Goal: Task Accomplishment & Management: Manage account settings

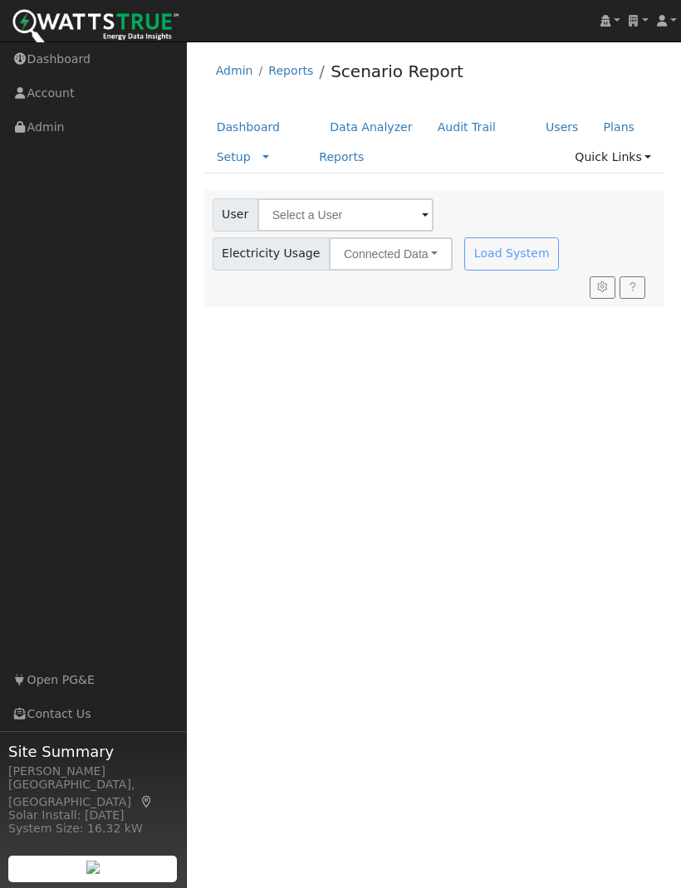
click at [638, 27] on link "Solar Data Pros" at bounding box center [637, 21] width 27 height 42
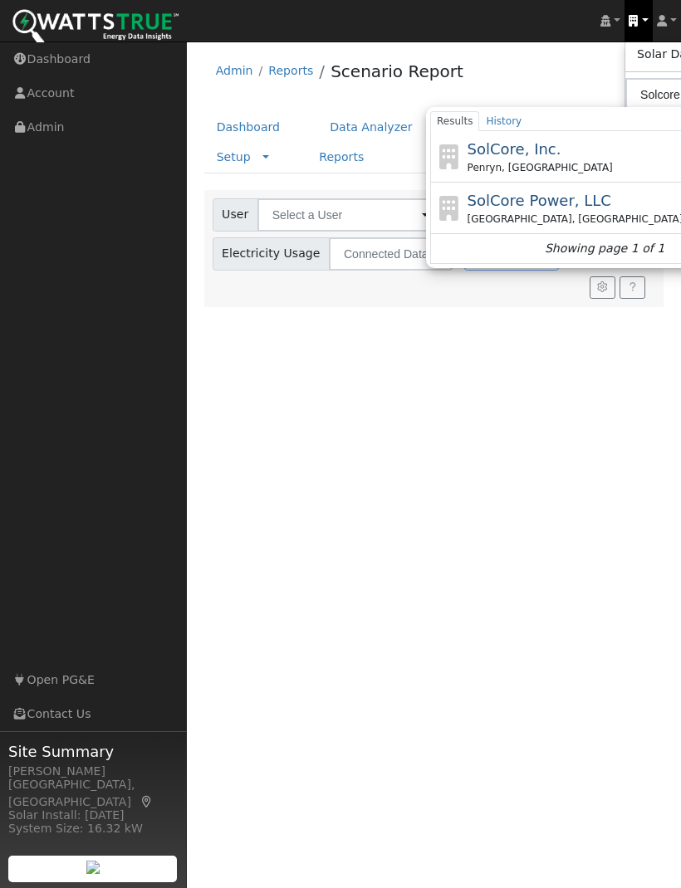
click at [536, 140] on span "SolCore, Inc." at bounding box center [514, 148] width 94 height 17
type input "SolCore, Inc."
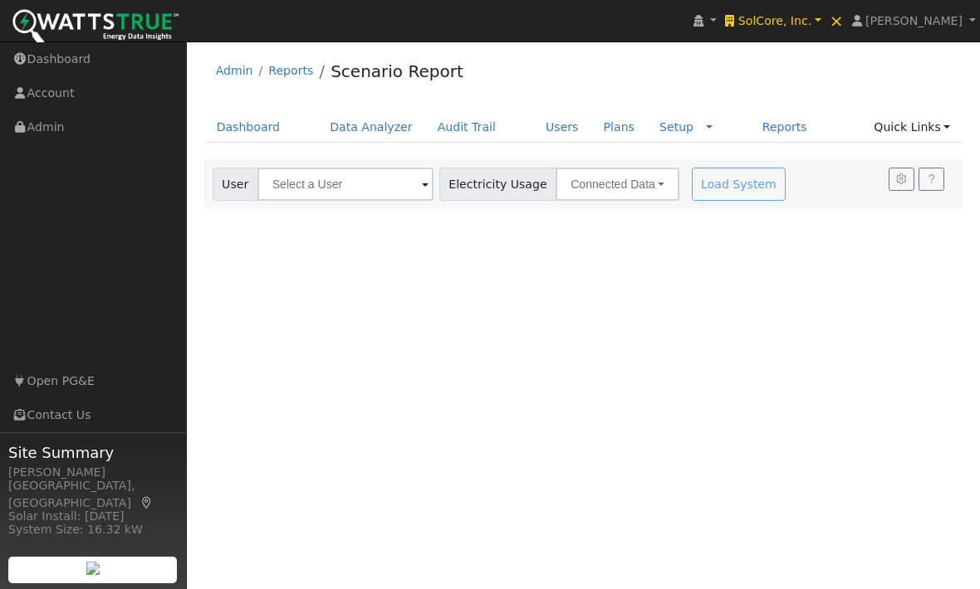
click at [680, 12] on link "SolCore, Inc." at bounding box center [773, 21] width 104 height 42
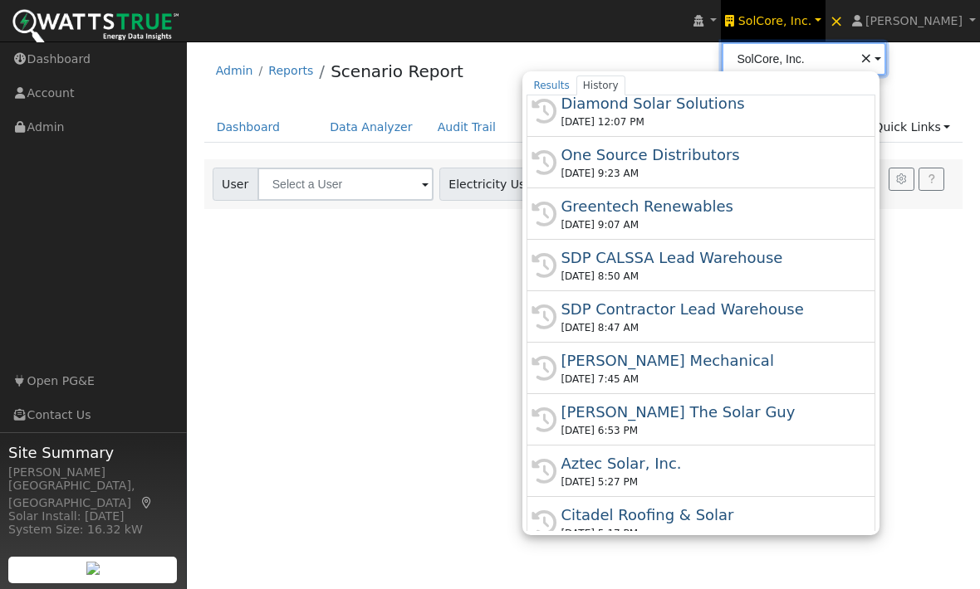
scroll to position [455, 0]
click at [680, 360] on div "[PERSON_NAME] Mechanical" at bounding box center [708, 360] width 296 height 22
type input "[PERSON_NAME] Mechanical"
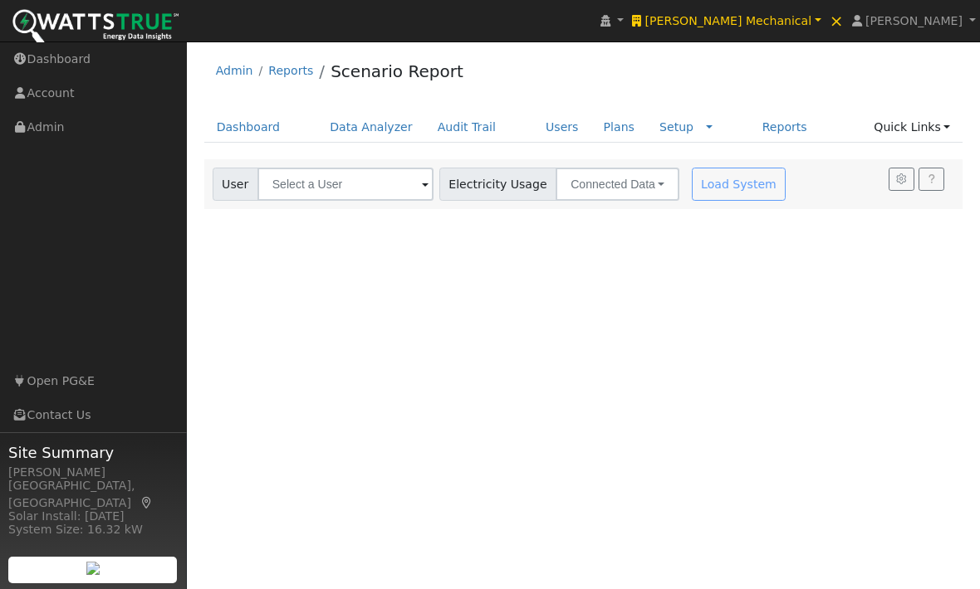
click at [803, 19] on span "[PERSON_NAME] Mechanical" at bounding box center [728, 20] width 167 height 13
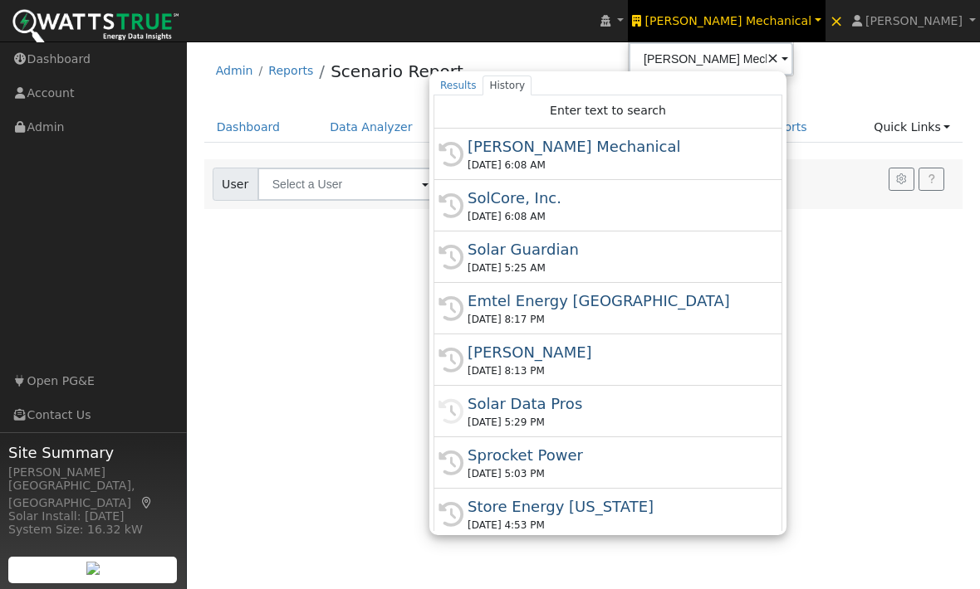
click at [639, 358] on div "[PERSON_NAME]" at bounding box center [615, 352] width 296 height 22
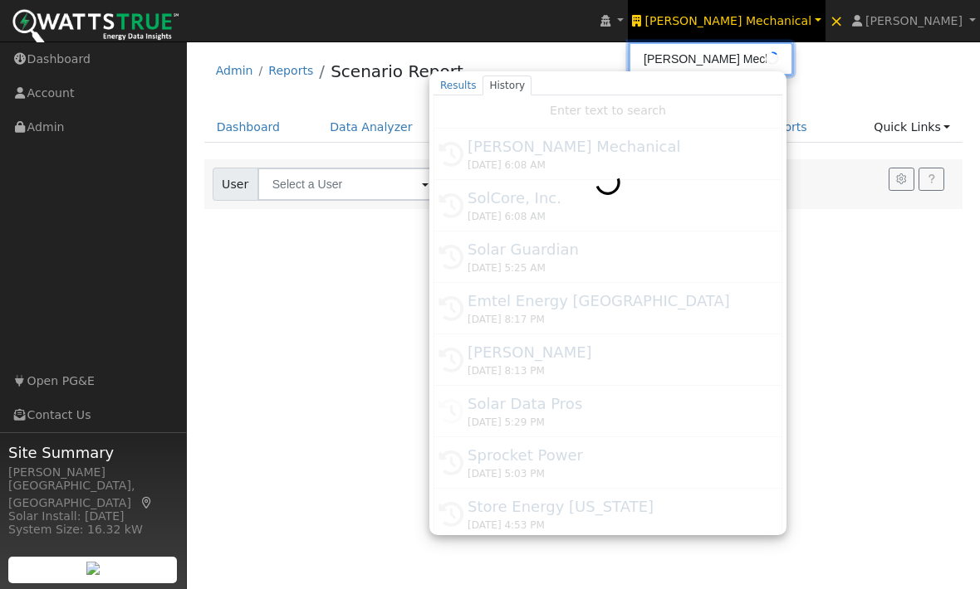
type input "[PERSON_NAME]"
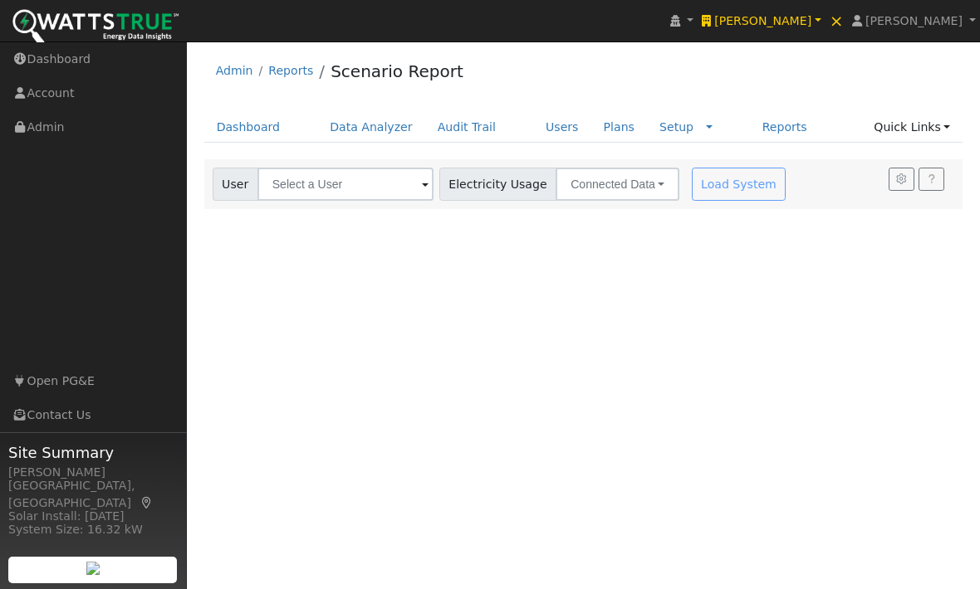
click at [558, 100] on div "Admin Reports Scenario Report" at bounding box center [583, 75] width 759 height 51
click at [564, 121] on link "Users" at bounding box center [562, 127] width 58 height 31
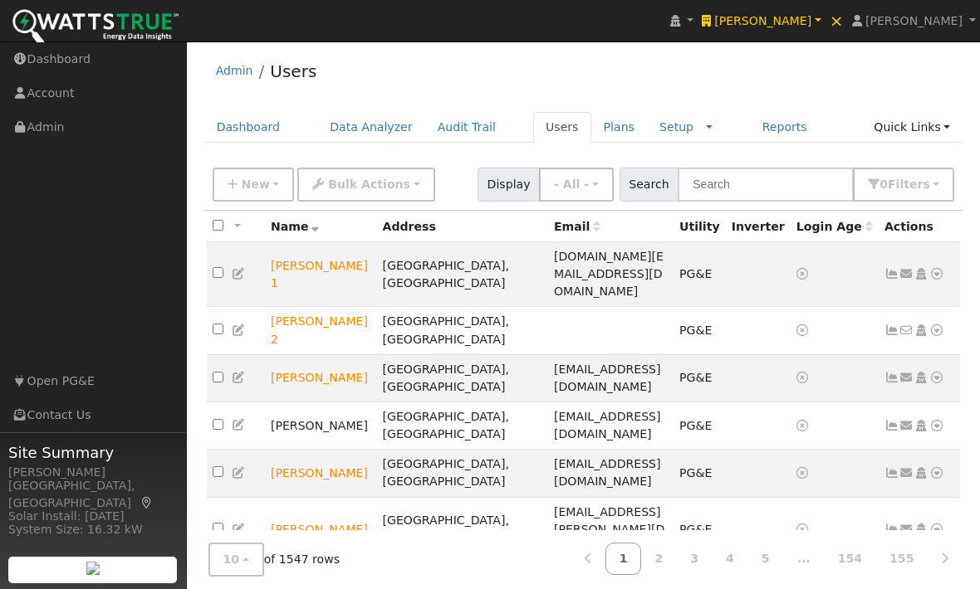
click at [887, 524] on icon at bounding box center [891, 530] width 15 height 12
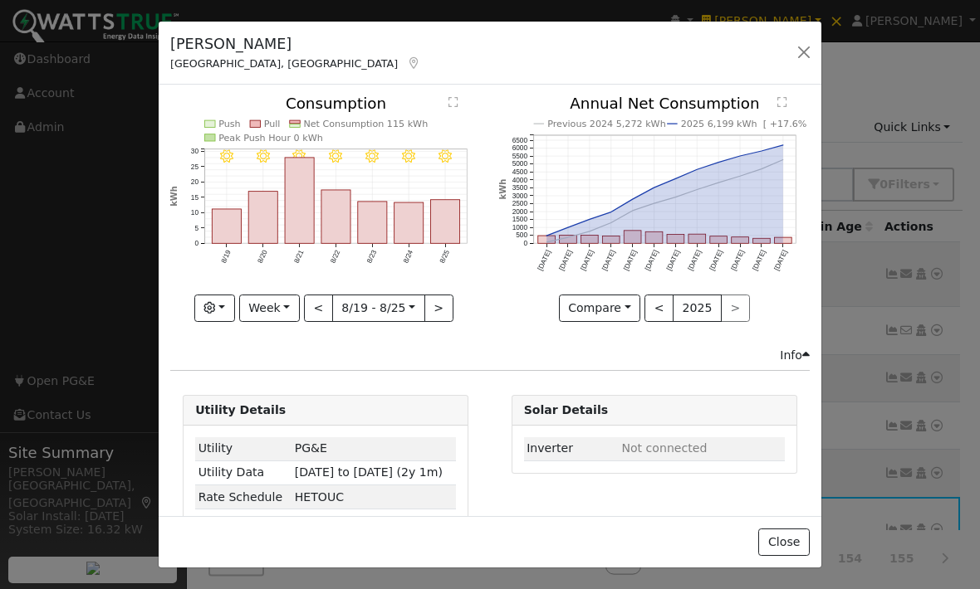
click at [286, 295] on button "Week" at bounding box center [269, 309] width 61 height 28
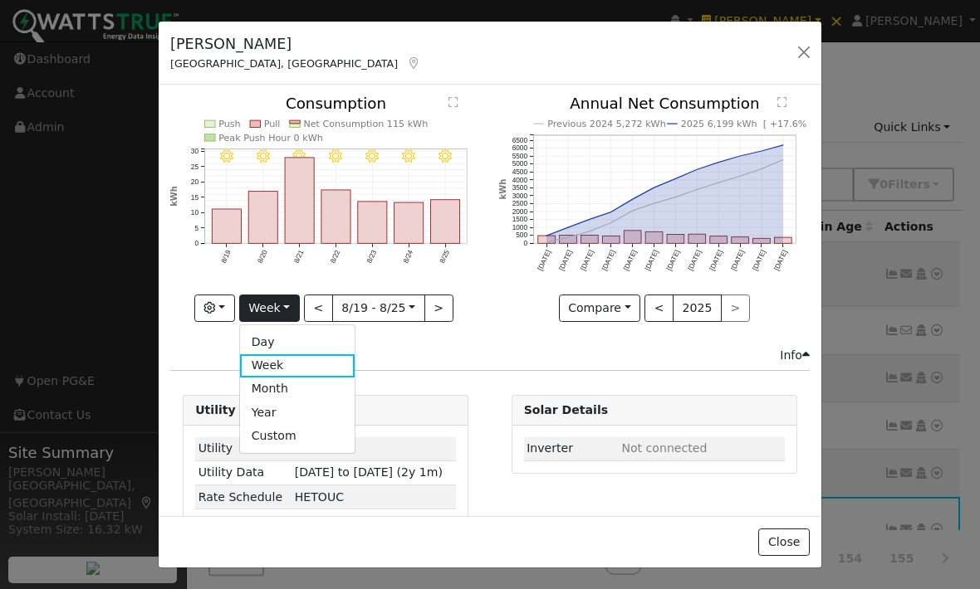
click at [298, 412] on link "Year" at bounding box center [297, 412] width 115 height 23
type input "[DATE]"
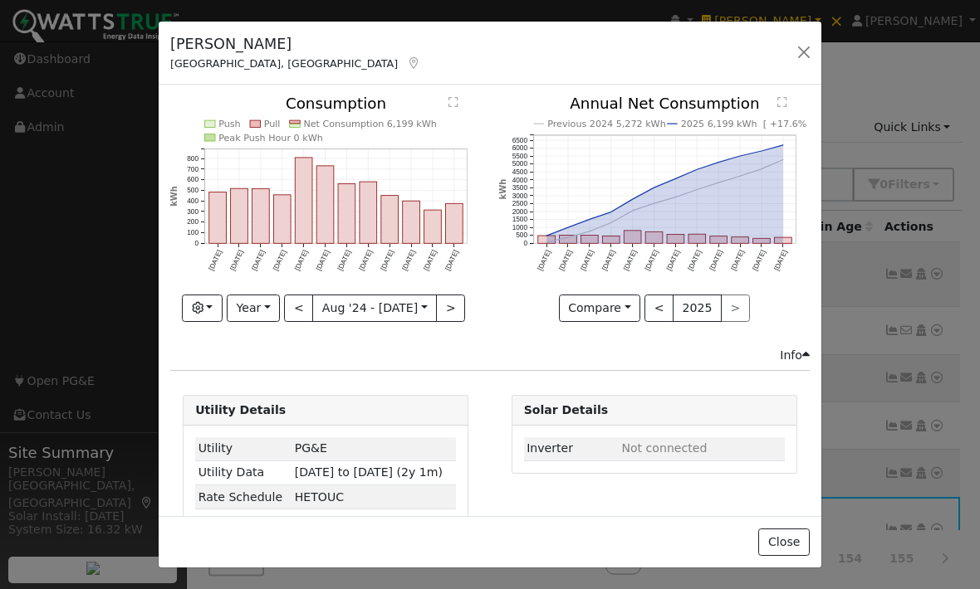
click at [801, 520] on div "Close" at bounding box center [490, 542] width 662 height 52
click at [784, 536] on button "Close" at bounding box center [783, 543] width 51 height 28
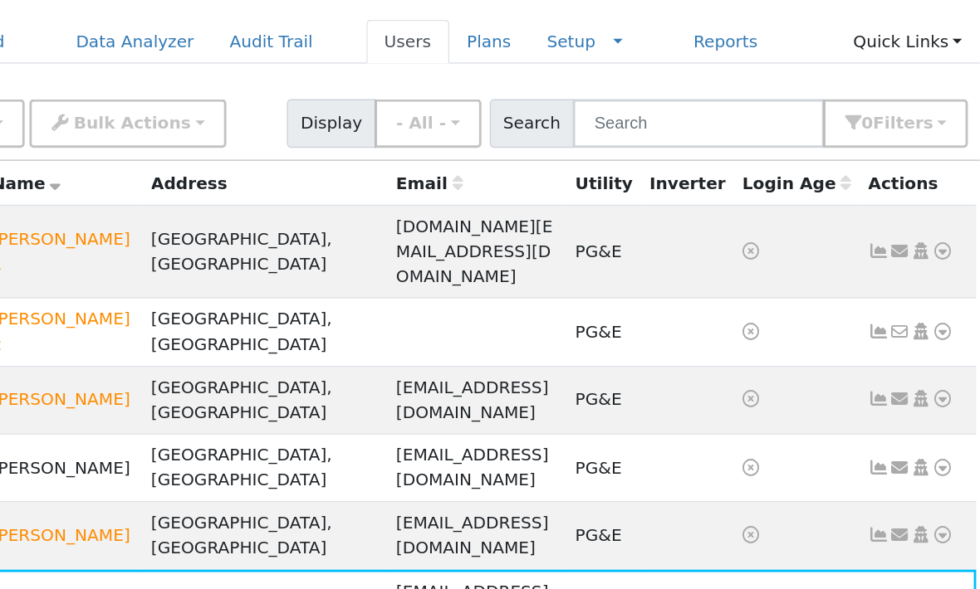
click at [929, 524] on icon at bounding box center [936, 530] width 15 height 12
click at [0, 0] on link "Energy Audit" at bounding box center [0, 0] width 0 height 0
